Goal: Task Accomplishment & Management: Manage account settings

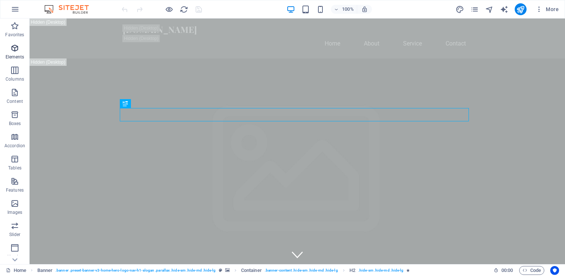
click at [15, 48] on icon "button" at bounding box center [14, 48] width 9 height 9
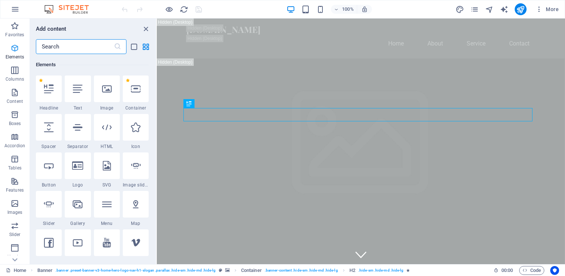
scroll to position [78, 0]
click at [12, 185] on icon "button" at bounding box center [14, 181] width 9 height 9
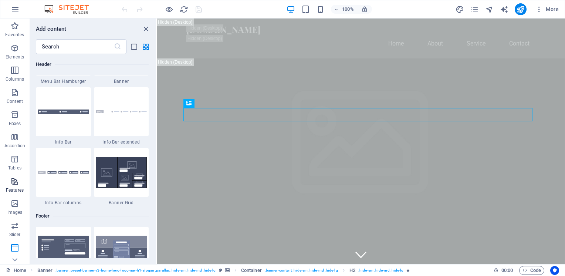
scroll to position [87, 0]
click at [13, 8] on icon "button" at bounding box center [15, 9] width 9 height 9
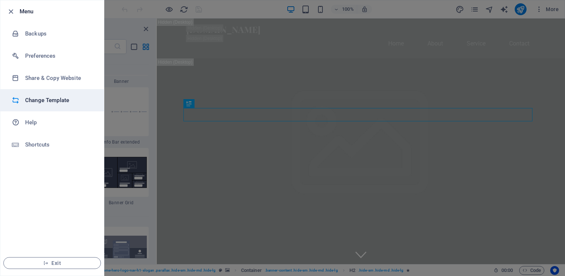
click at [39, 98] on h6 "Change Template" at bounding box center [59, 100] width 68 height 9
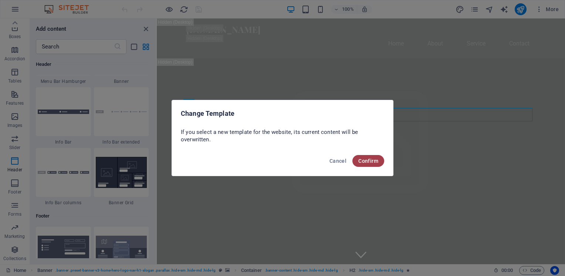
click at [371, 160] on span "Confirm" at bounding box center [368, 161] width 20 height 6
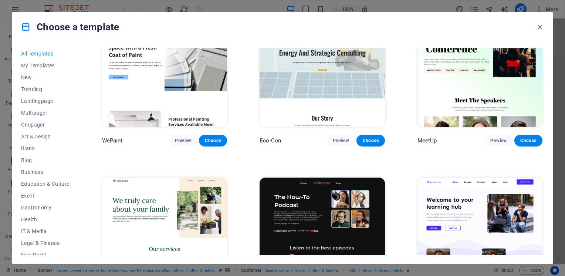
scroll to position [620, 0]
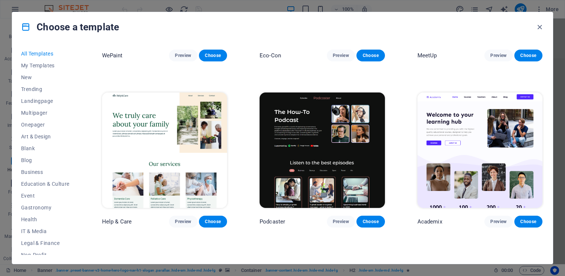
click at [147, 140] on img at bounding box center [164, 149] width 125 height 115
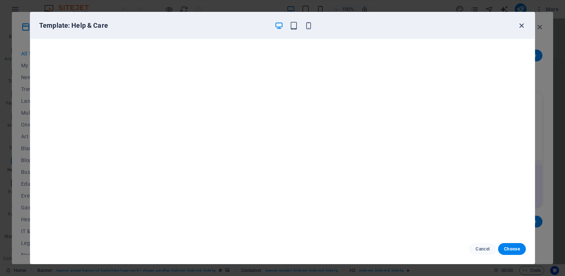
click at [520, 24] on icon "button" at bounding box center [521, 25] width 8 height 8
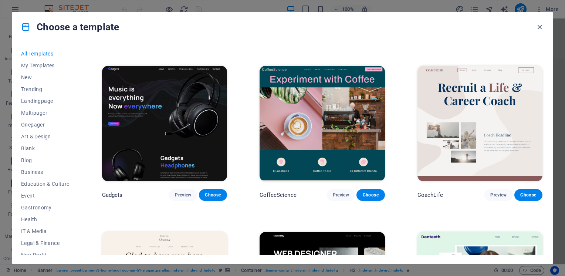
scroll to position [1972, 0]
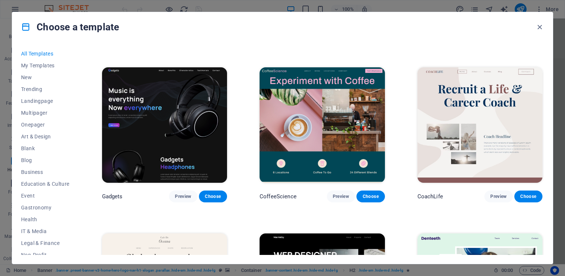
click at [494, 110] on img at bounding box center [479, 124] width 125 height 115
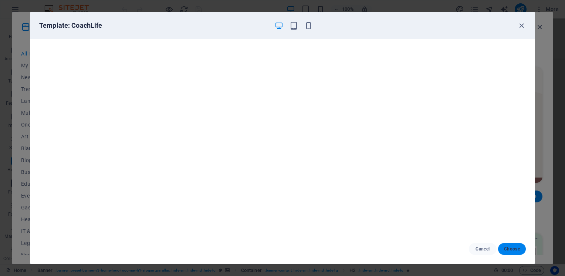
click at [513, 246] on span "Choose" at bounding box center [512, 249] width 16 height 6
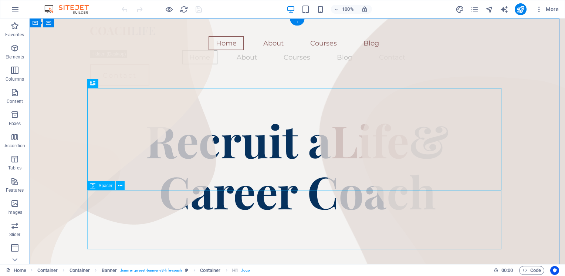
click at [436, 224] on div at bounding box center [297, 245] width 414 height 59
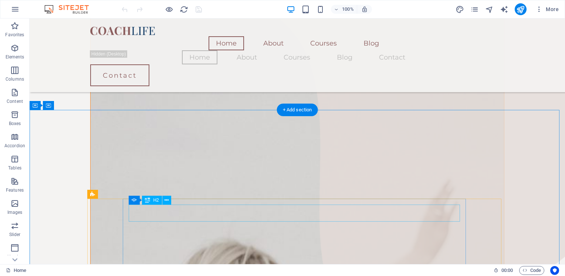
scroll to position [613, 0]
